Goal: Information Seeking & Learning: Understand process/instructions

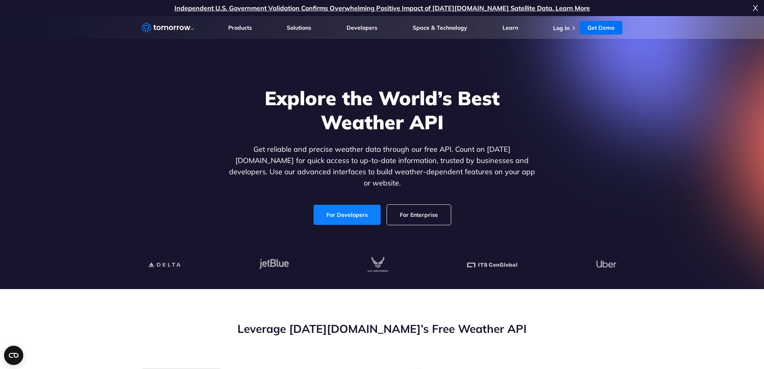
click at [327, 205] on link "For Developers" at bounding box center [347, 215] width 67 height 20
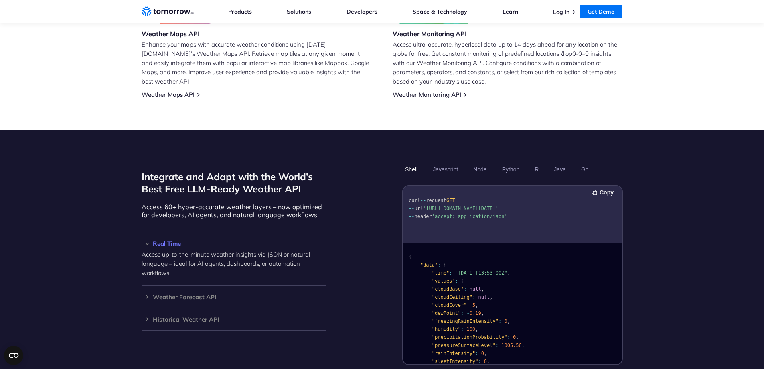
scroll to position [682, 0]
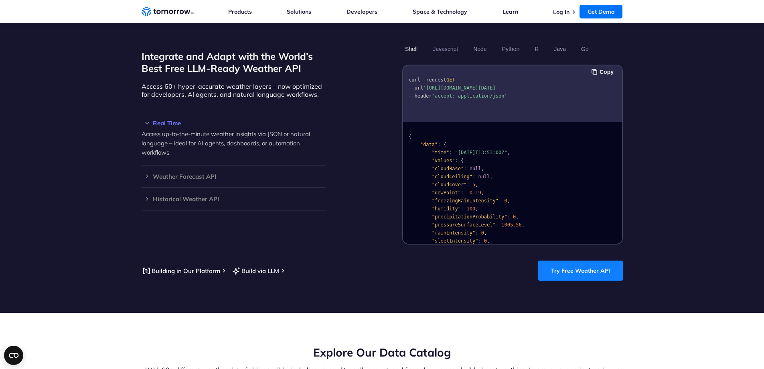
click at [586, 264] on link "Try Free Weather API" at bounding box center [580, 270] width 85 height 20
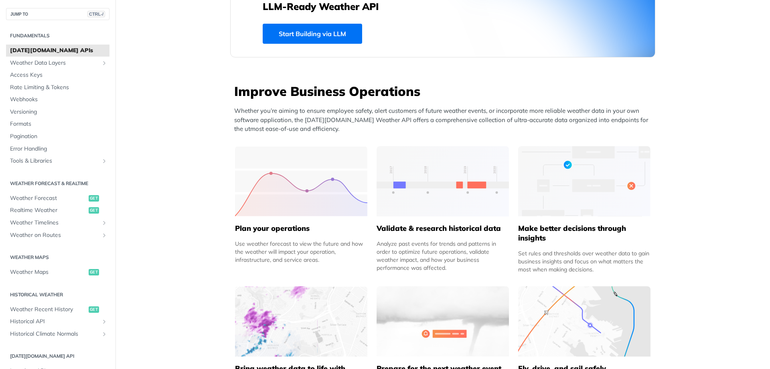
scroll to position [361, 0]
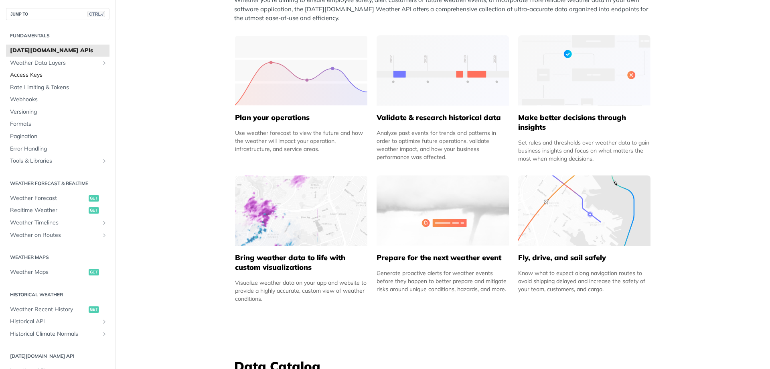
click at [38, 73] on span "Access Keys" at bounding box center [58, 75] width 97 height 8
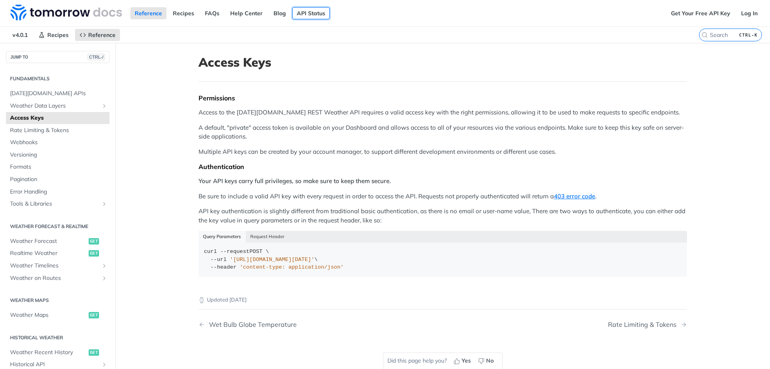
click at [302, 12] on link "API Status" at bounding box center [310, 13] width 37 height 12
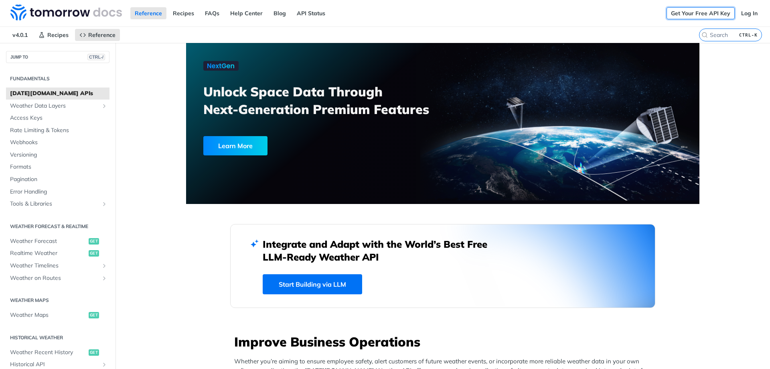
click at [700, 14] on link "Get Your Free API Key" at bounding box center [701, 13] width 68 height 12
